Goal: Find specific page/section: Find specific page/section

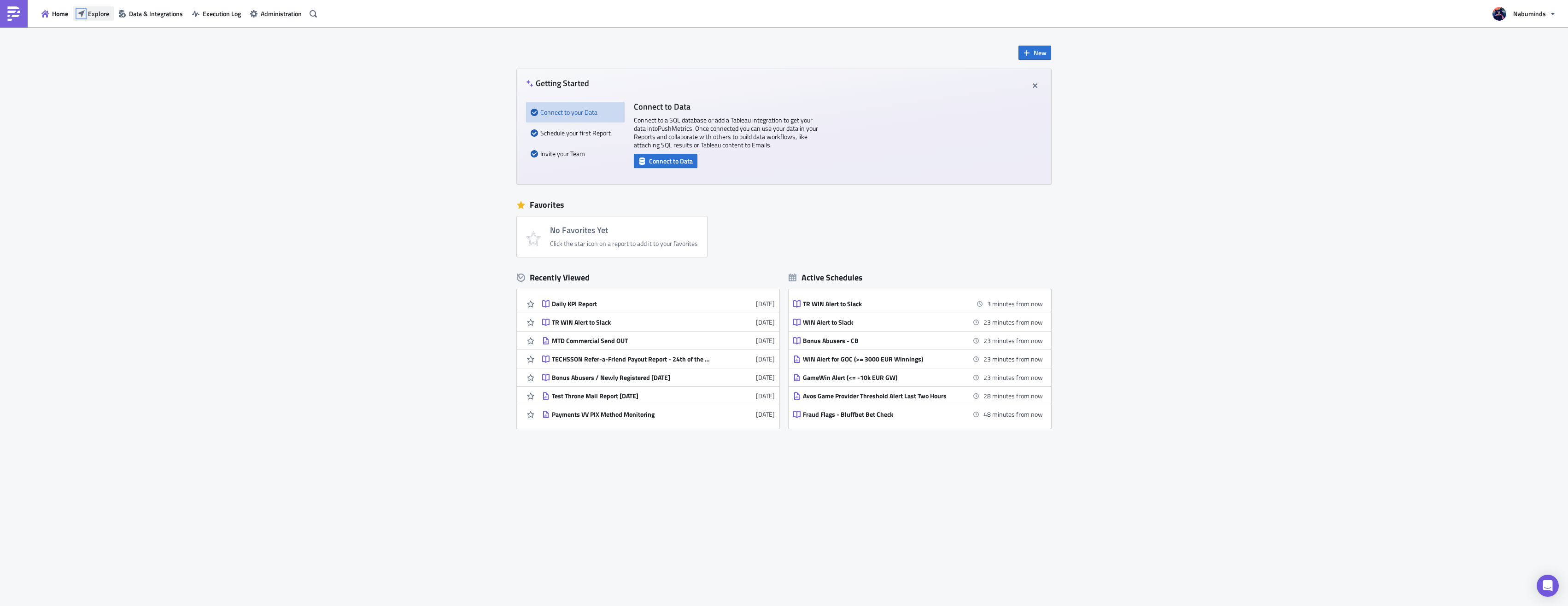
click at [84, 11] on icon "button" at bounding box center [80, 13] width 7 height 7
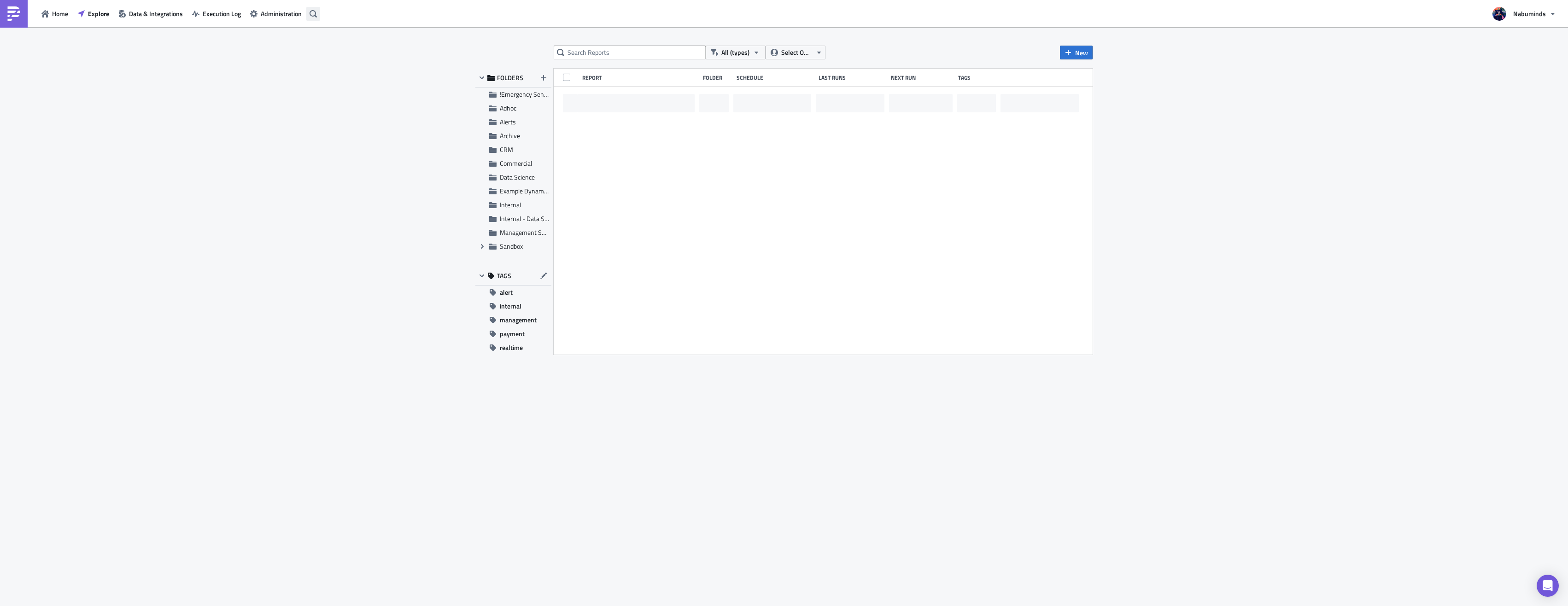
click at [312, 13] on icon "button" at bounding box center [313, 13] width 7 height 7
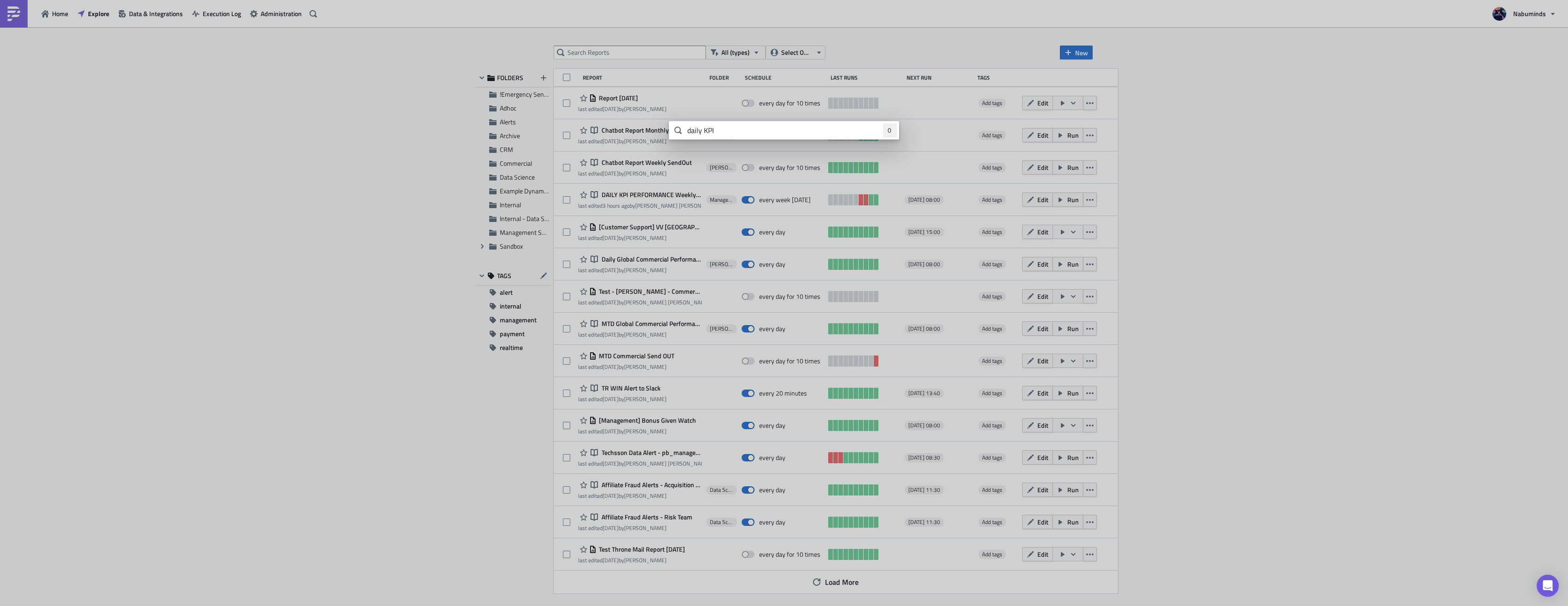
type input "daily KPI"
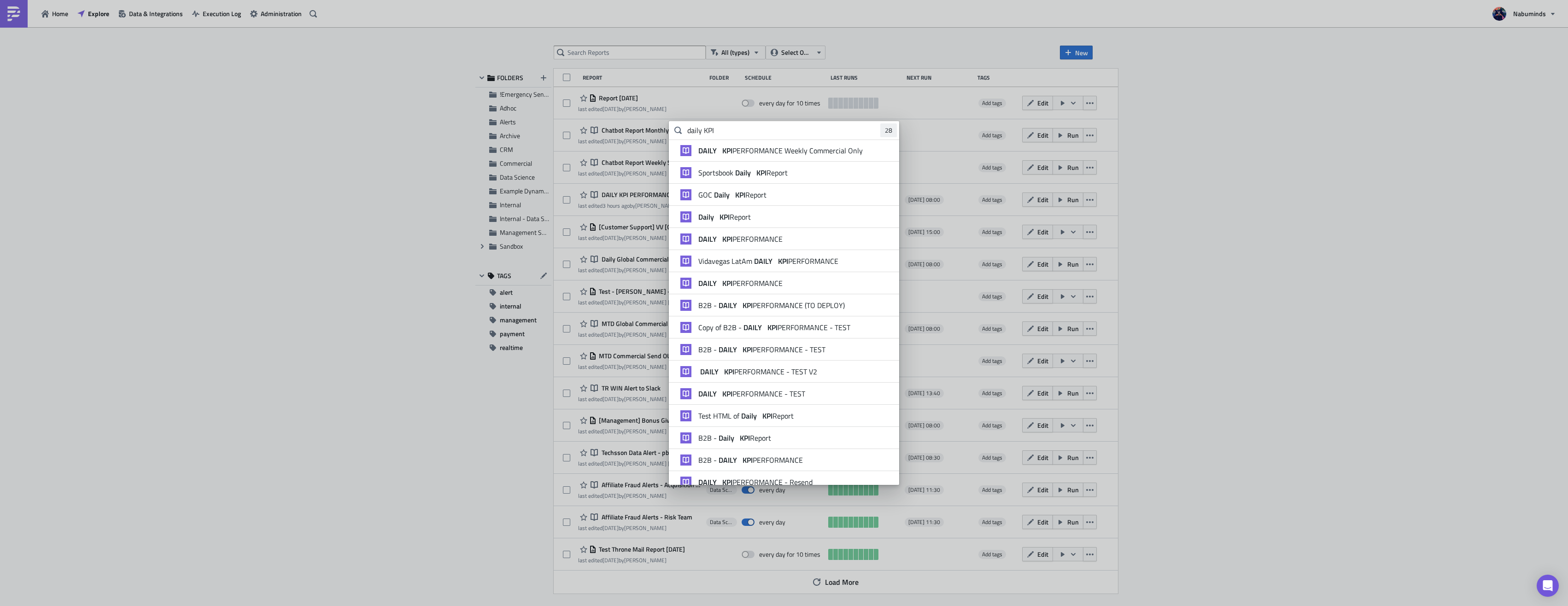
click at [754, 171] on span "Sportsbook Daily KPI Report" at bounding box center [743, 172] width 89 height 9
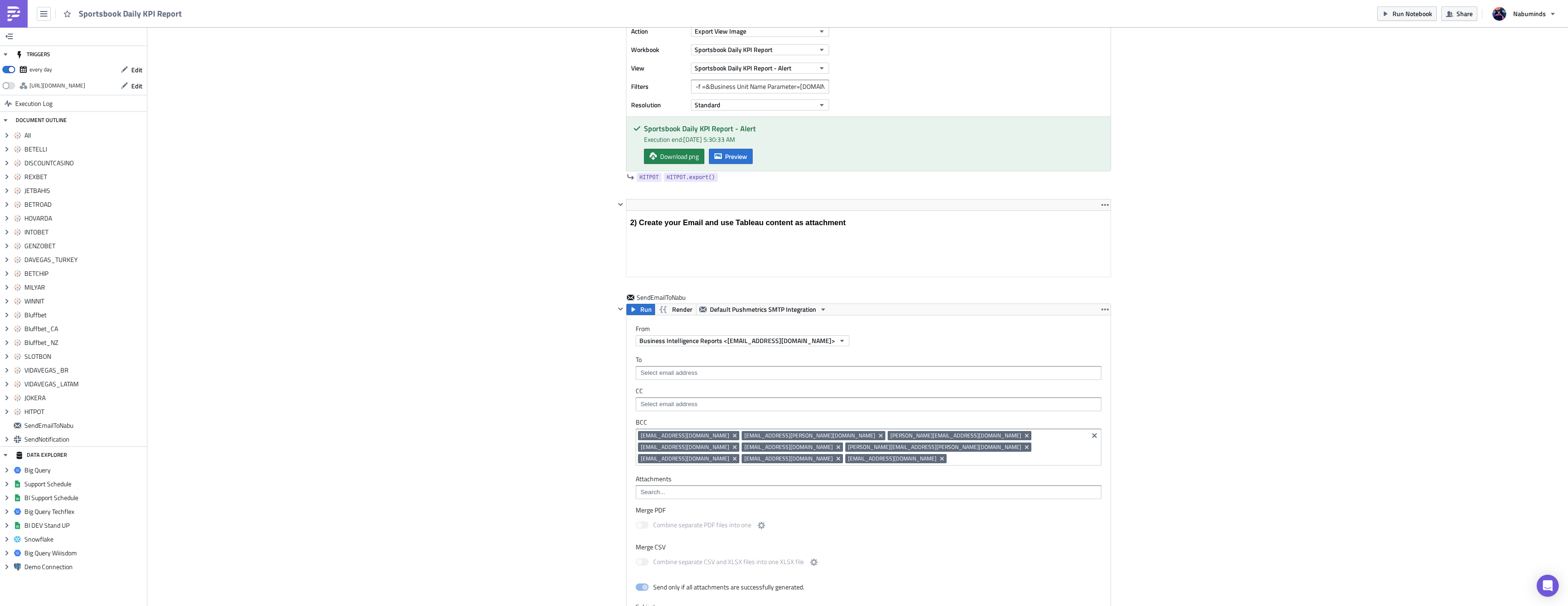
scroll to position [4475, 0]
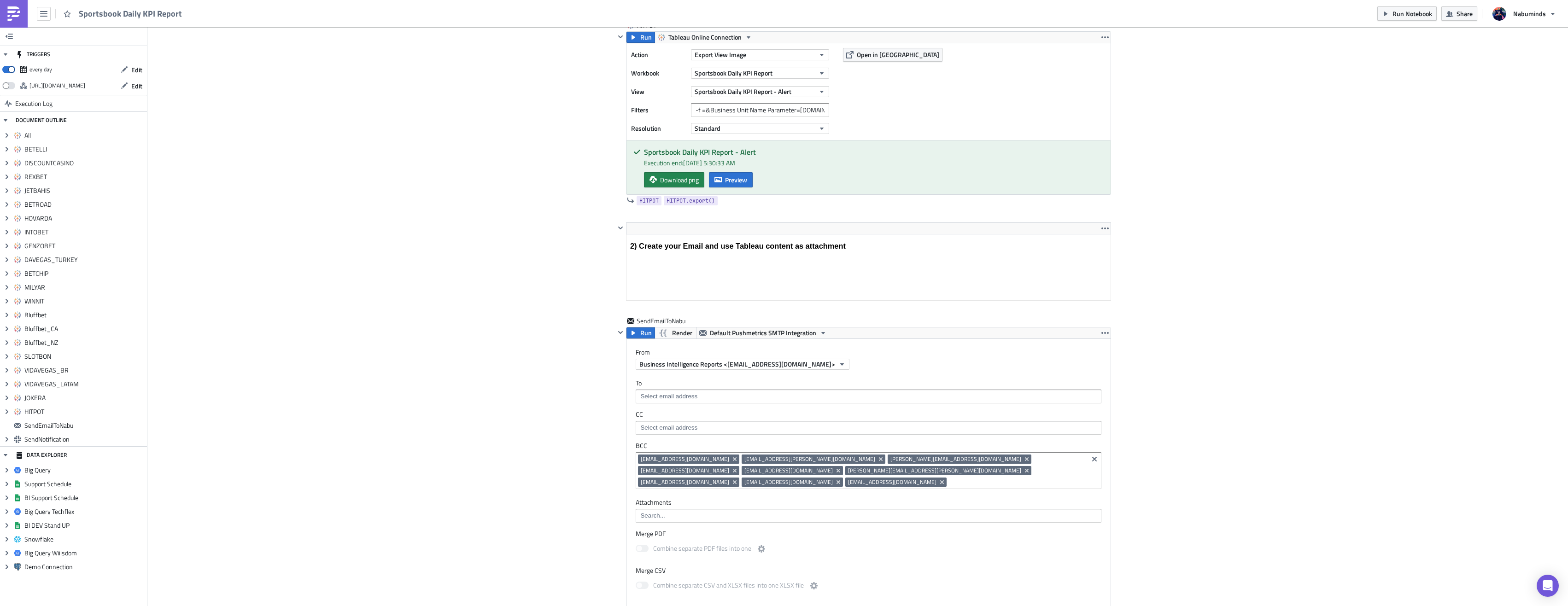
click at [16, 13] on img at bounding box center [14, 14] width 15 height 15
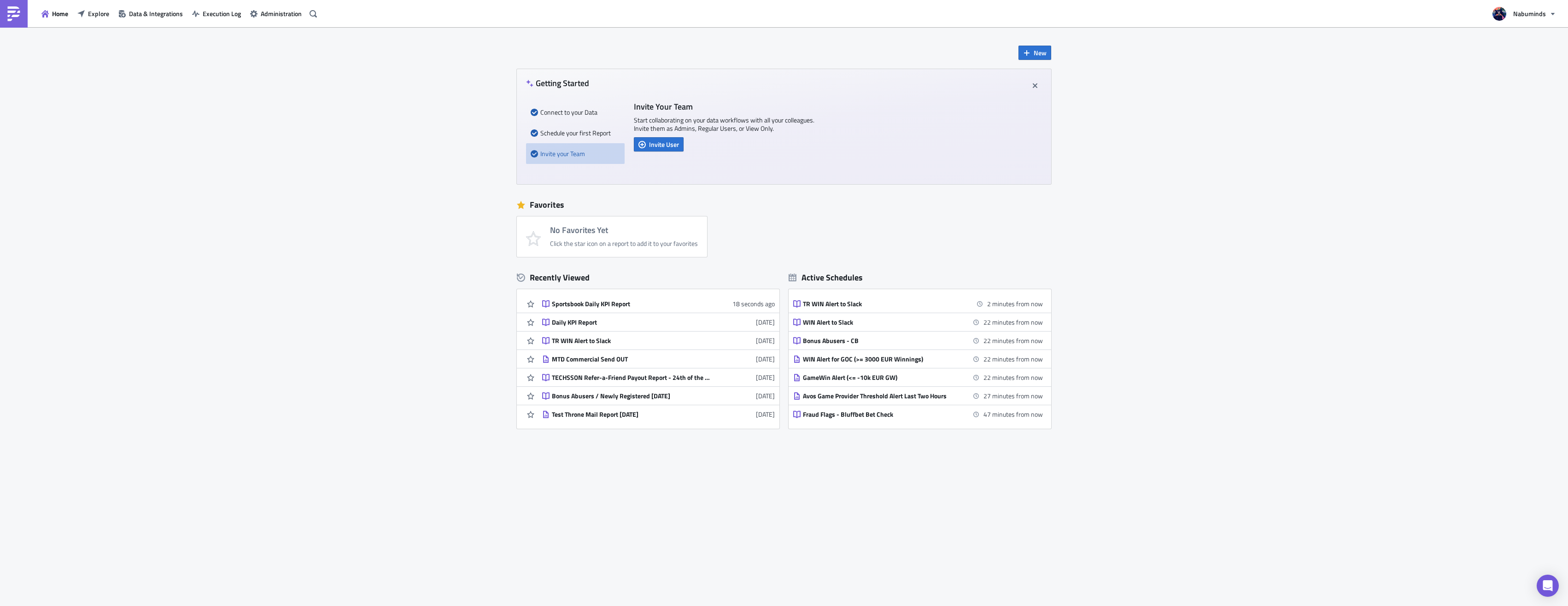
click at [583, 326] on div "Daily KPI Report" at bounding box center [632, 322] width 161 height 8
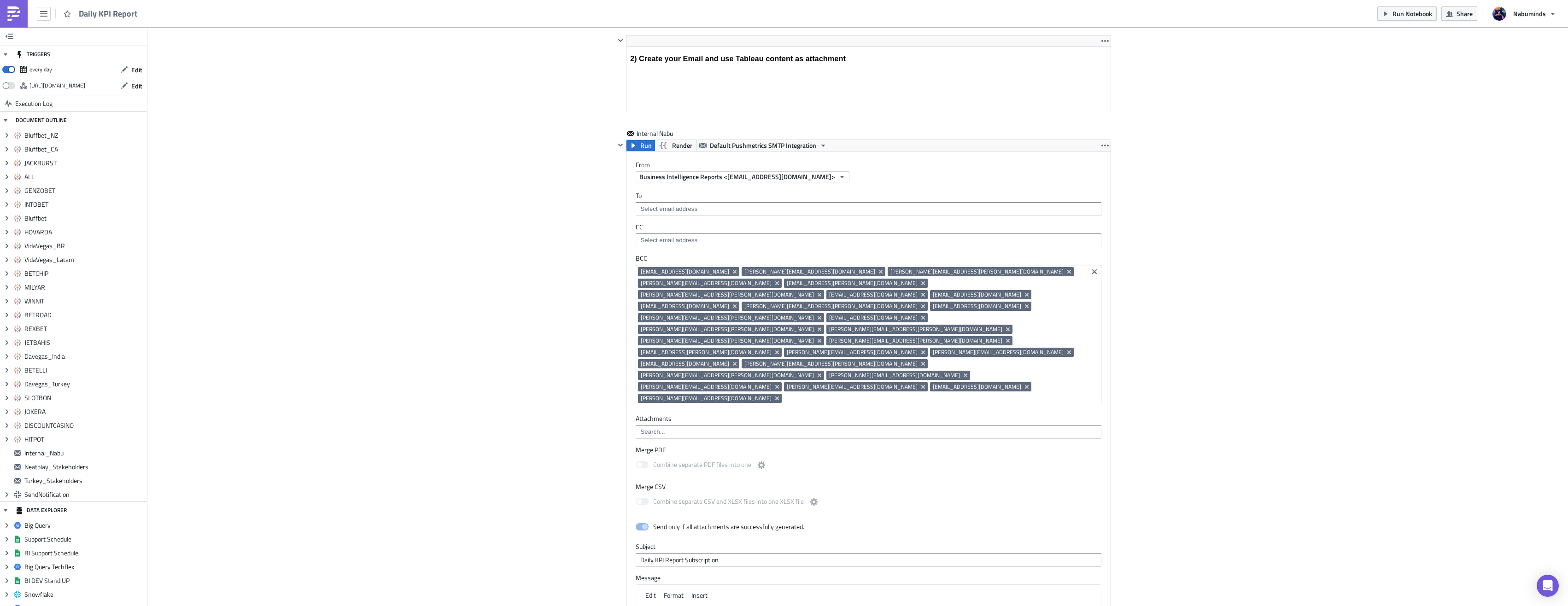
scroll to position [4939, 0]
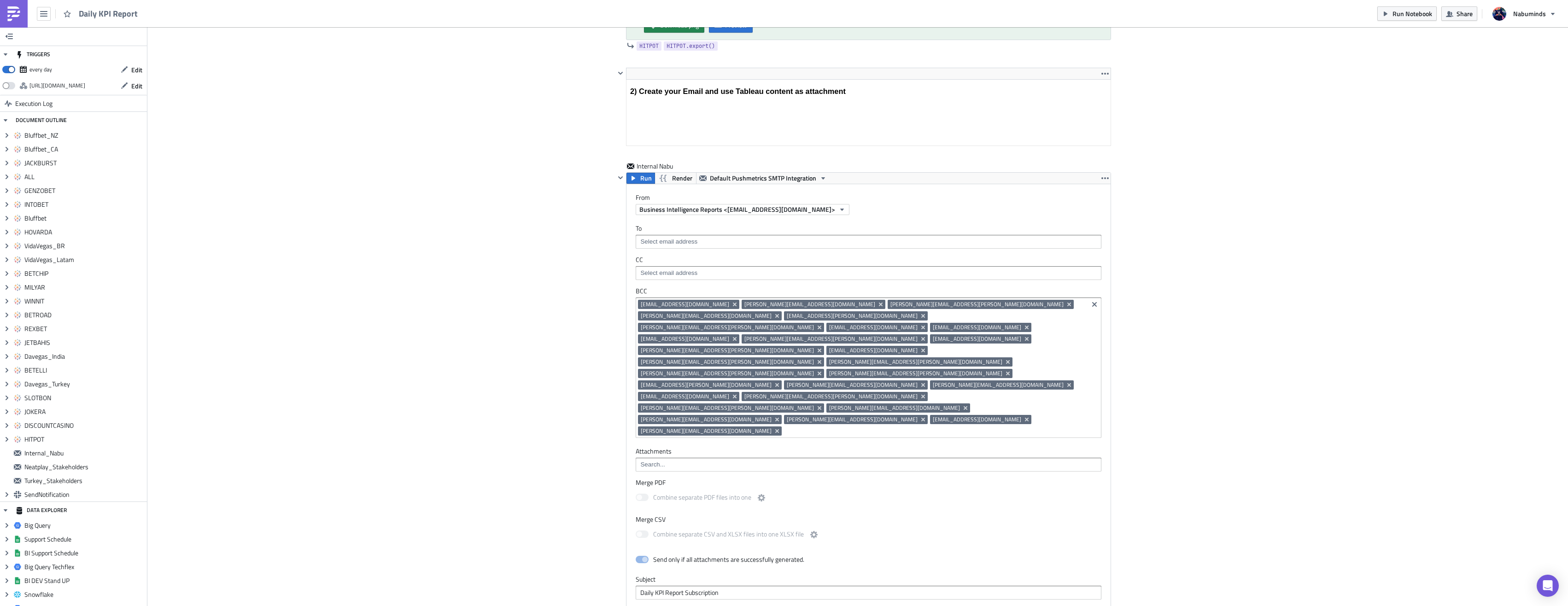
click at [16, 16] on img at bounding box center [14, 14] width 15 height 15
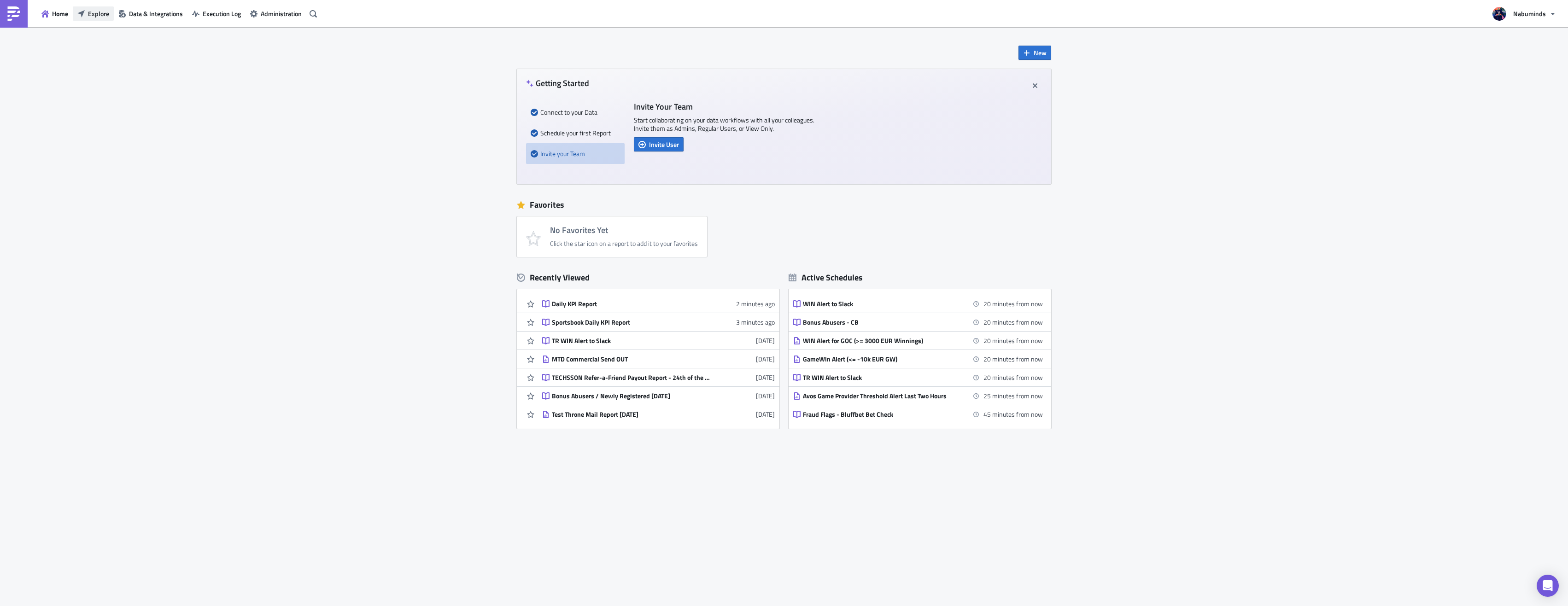
click at [91, 15] on span "Explore" at bounding box center [98, 14] width 21 height 10
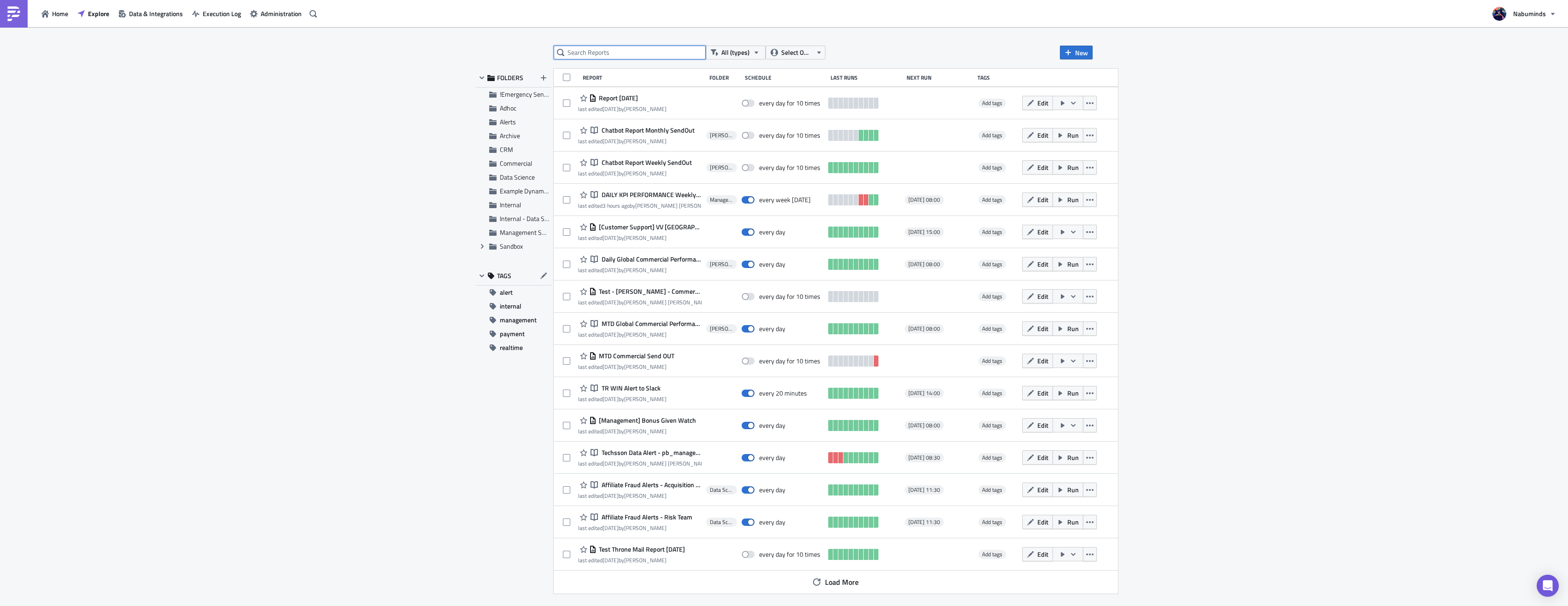
click at [590, 47] on input "text" at bounding box center [630, 52] width 152 height 14
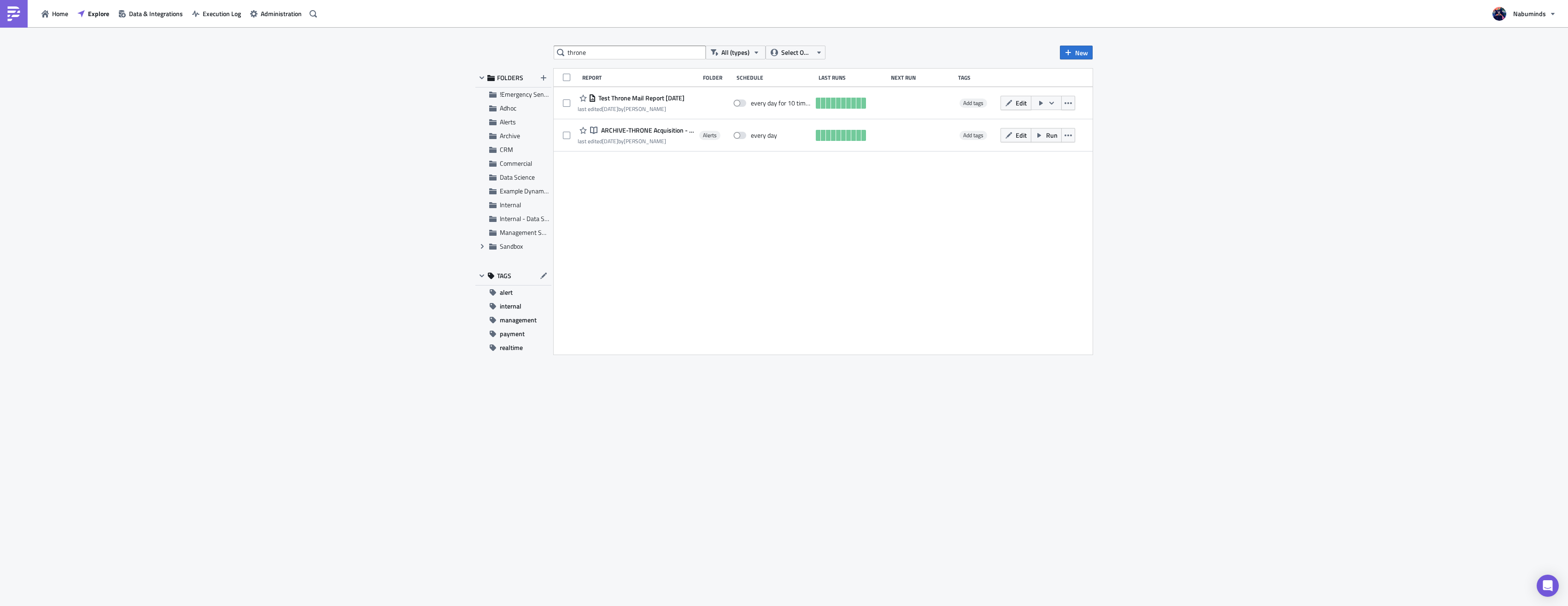
drag, startPoint x: 650, startPoint y: 45, endPoint x: 540, endPoint y: 40, distance: 110.1
click at [530, 37] on div "throne All (types) Select Owner New FOLDERS !Emergency Sendouts Adhoc Alerts Ar…" at bounding box center [784, 317] width 1568 height 581
drag, startPoint x: 596, startPoint y: 50, endPoint x: 522, endPoint y: 54, distance: 74.1
click at [522, 54] on div "throne All (types) Select Owner New FOLDERS !Emergency Sendouts Adhoc Alerts Ar…" at bounding box center [784, 317] width 626 height 543
type input "realm"
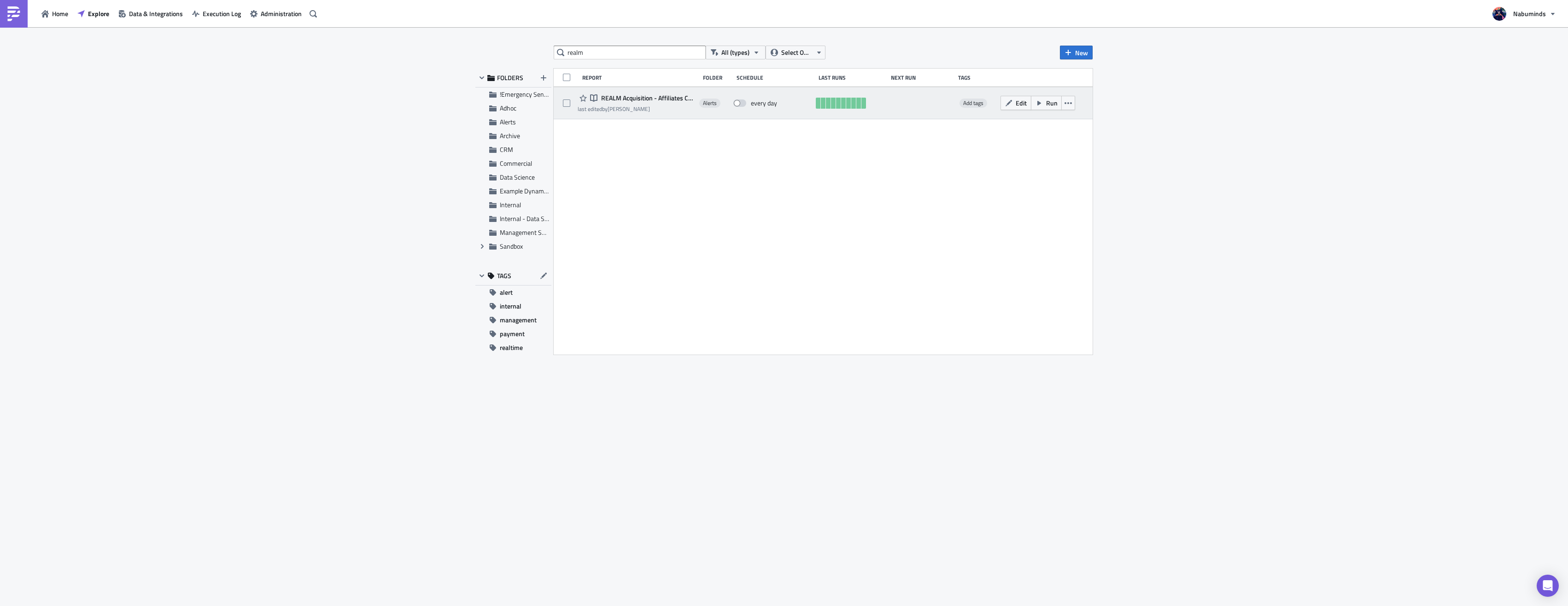
click at [639, 97] on span "REALM Acquisition - Affiliates Check" at bounding box center [647, 98] width 96 height 8
